Goal: Browse casually

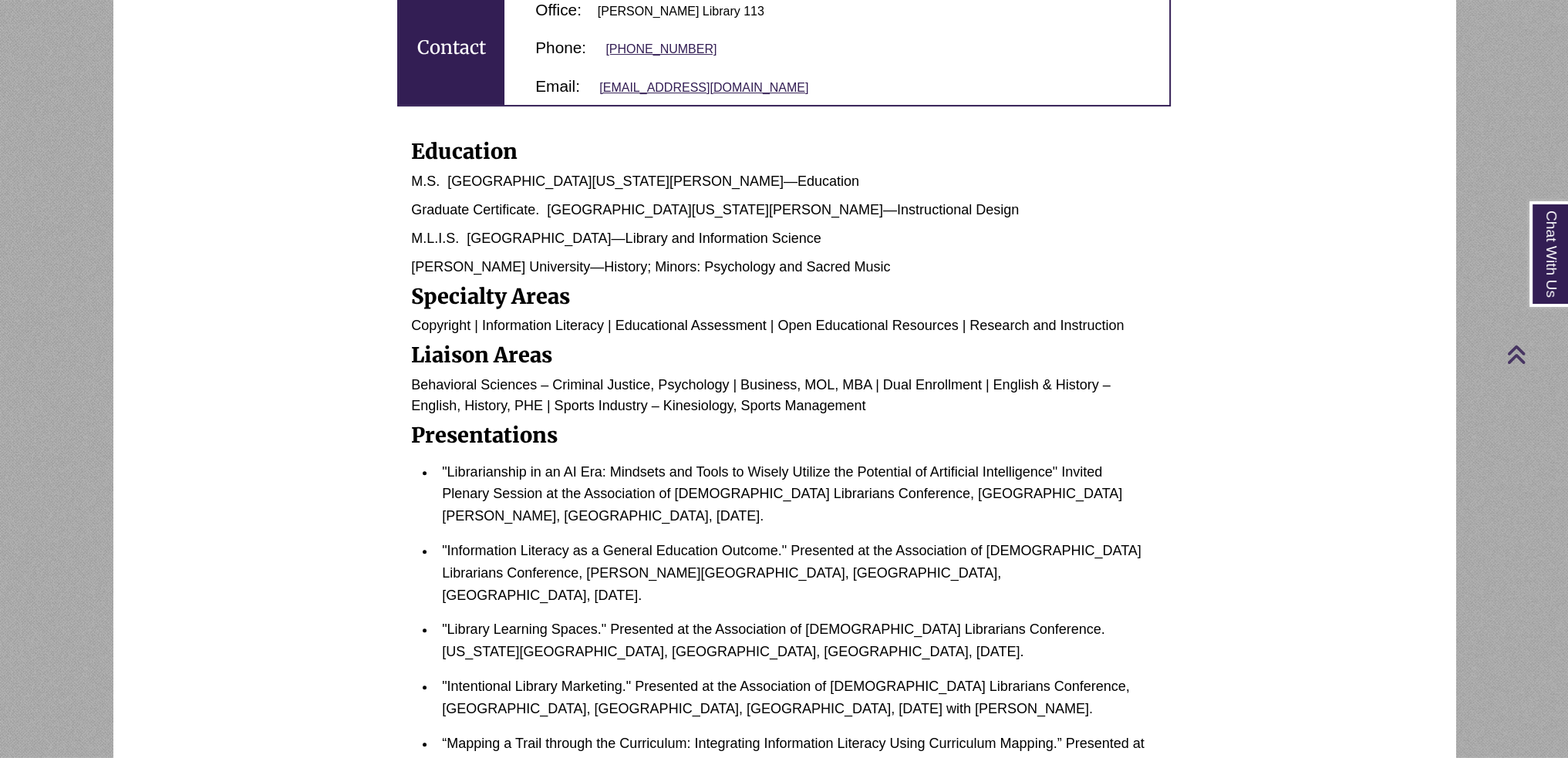
scroll to position [1080, 0]
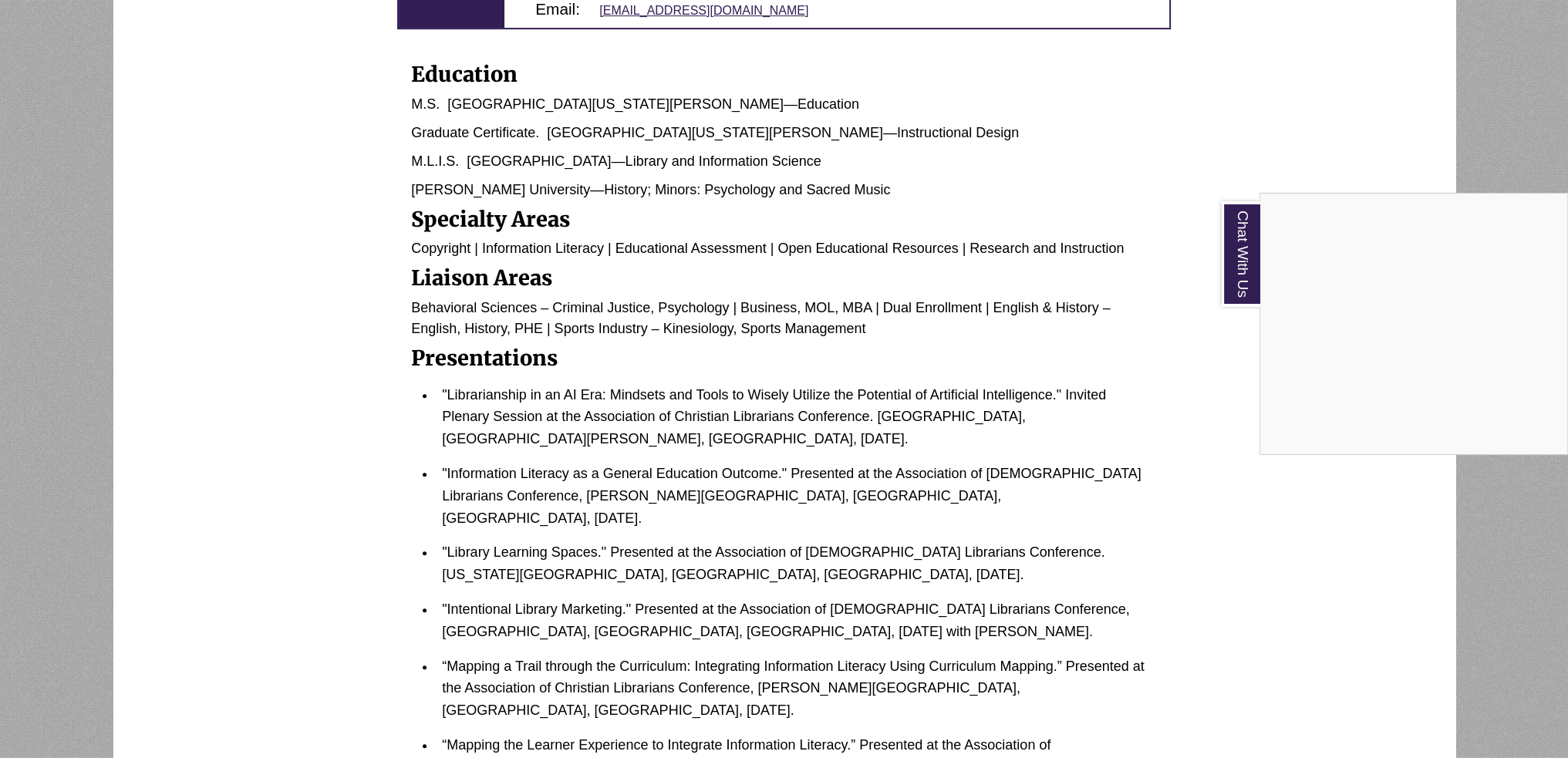
scroll to position [849, 0]
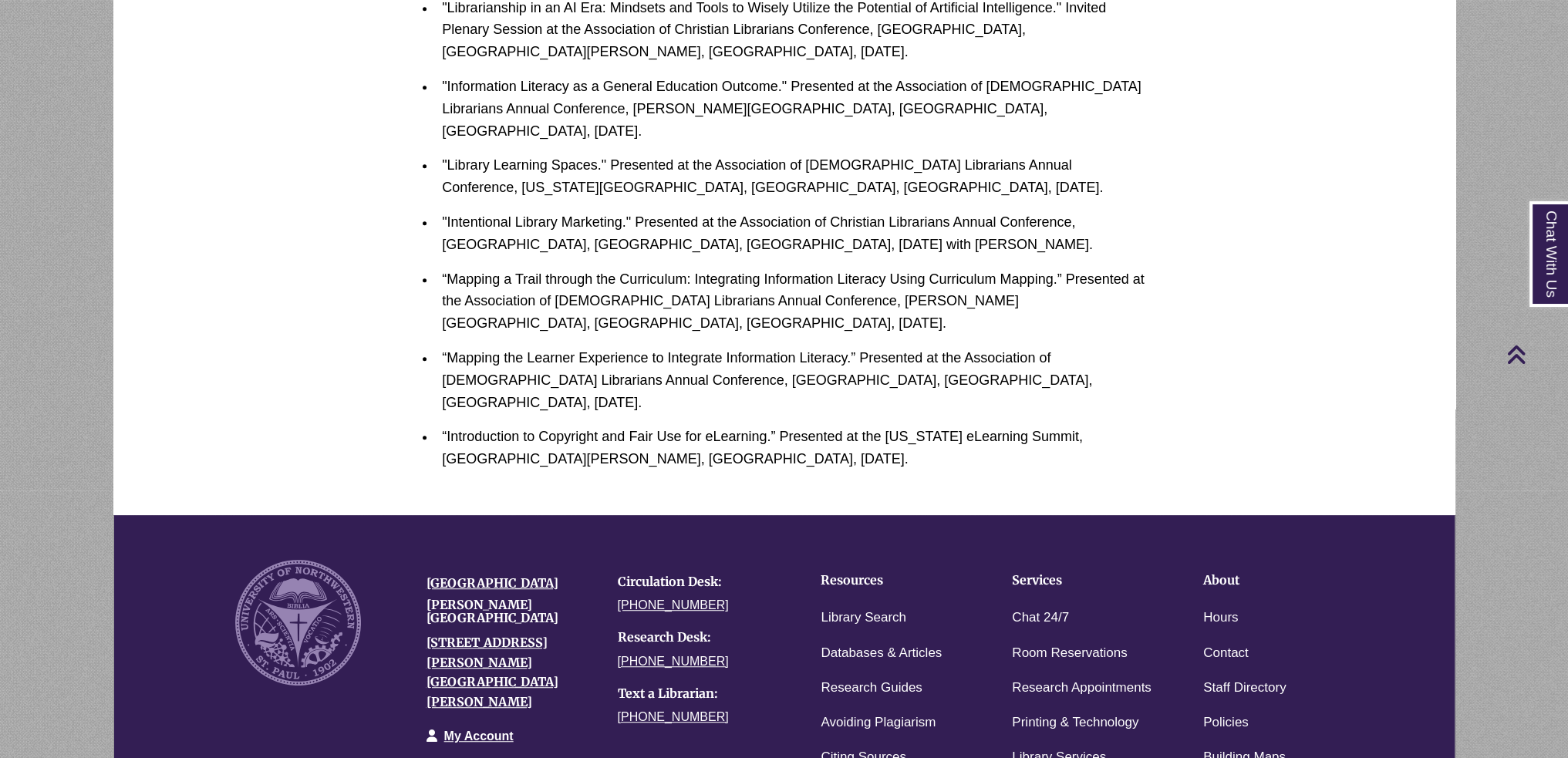
scroll to position [927, 0]
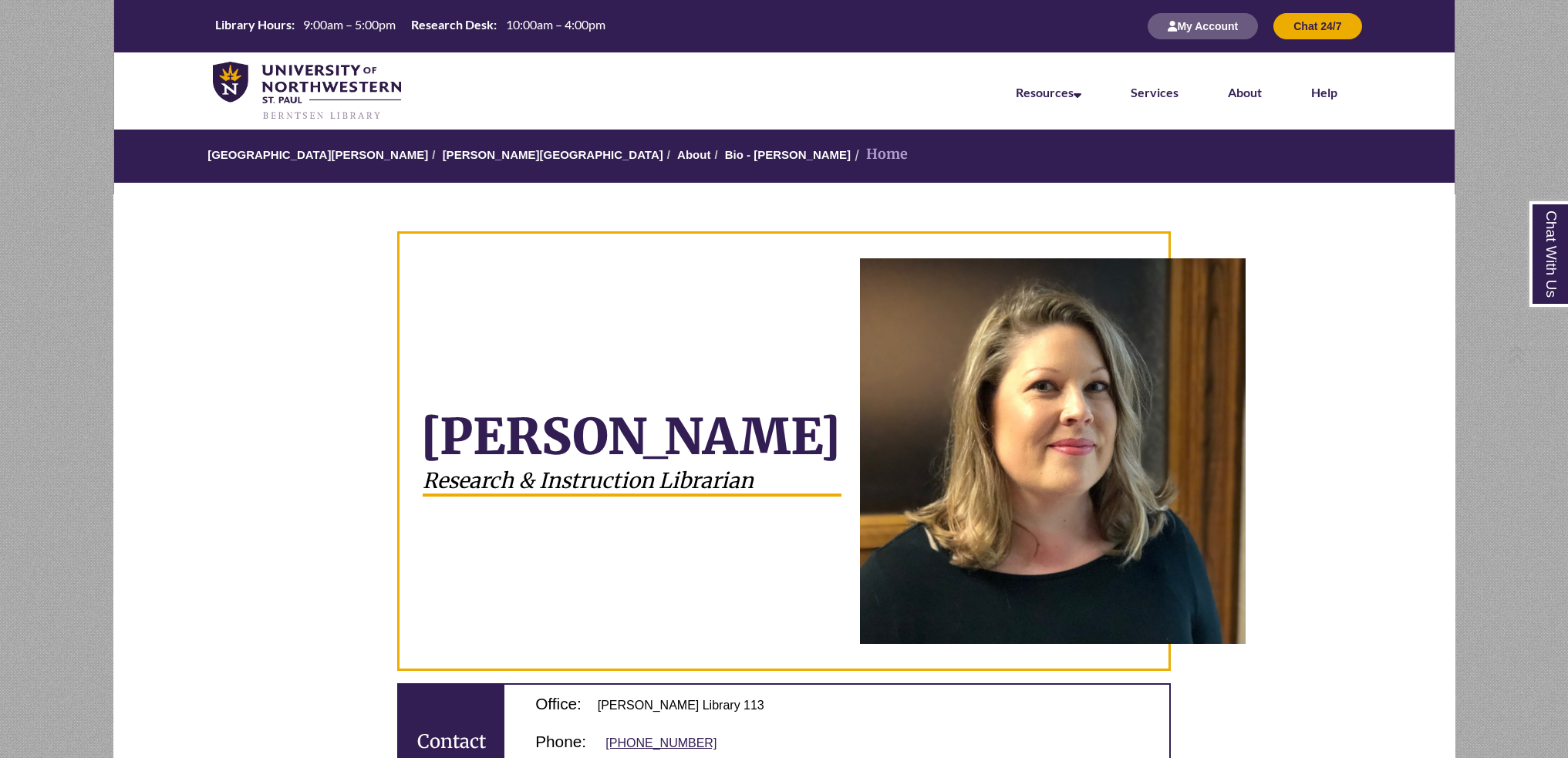
scroll to position [925, 0]
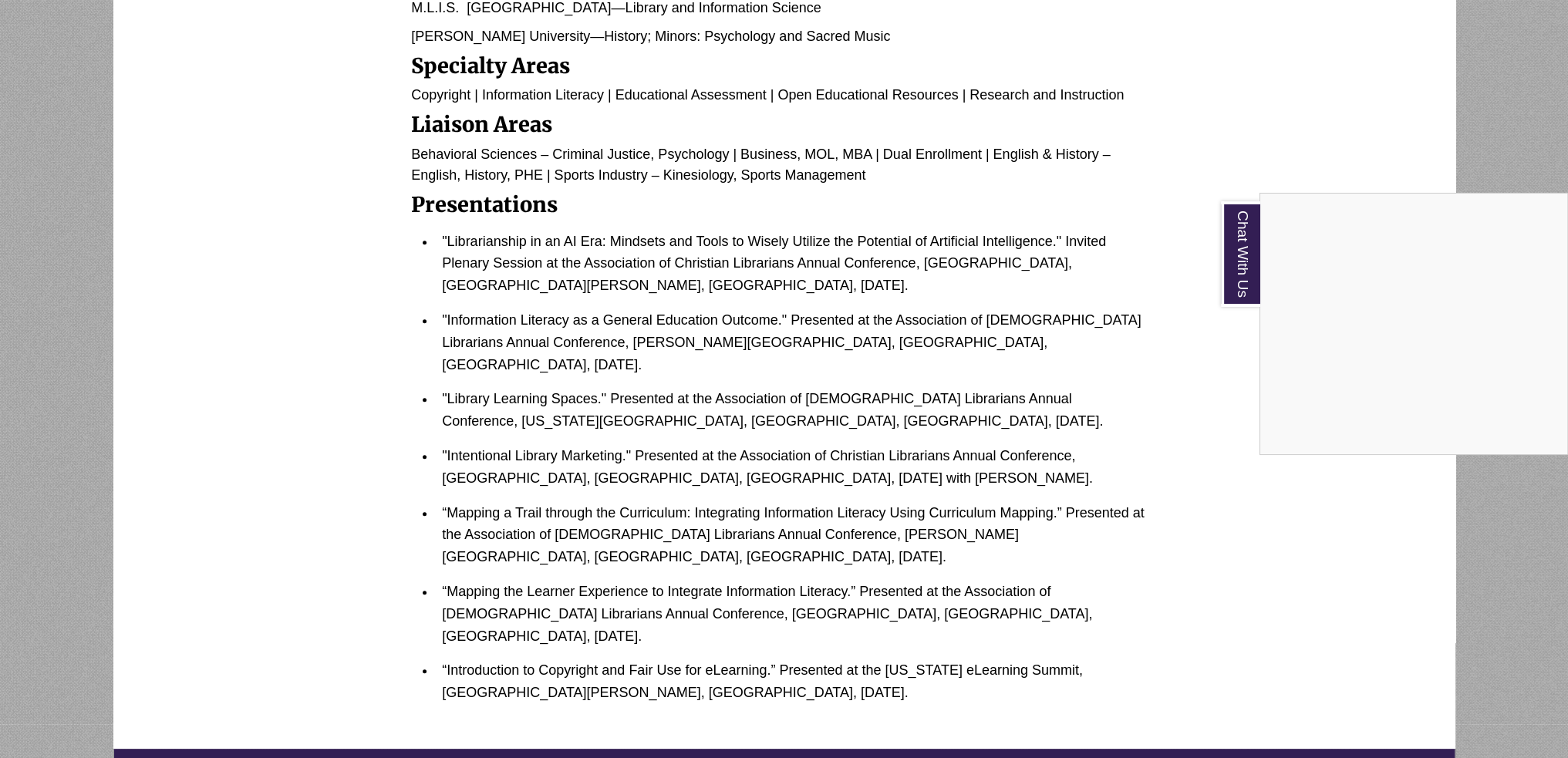
click at [1176, 519] on div "Chat With Us" at bounding box center [784, 379] width 1568 height 758
